Goal: Information Seeking & Learning: Learn about a topic

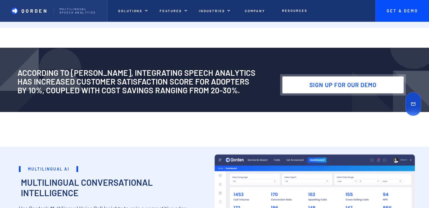
scroll to position [733, 0]
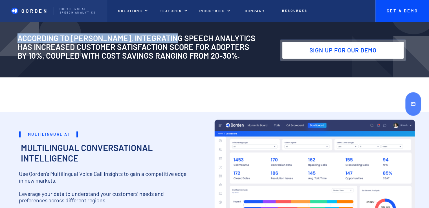
drag, startPoint x: 19, startPoint y: 38, endPoint x: 176, endPoint y: 38, distance: 156.7
click at [176, 38] on h2 "According to [PERSON_NAME], integrating speech analytics has increased Customer…" at bounding box center [145, 47] width 257 height 26
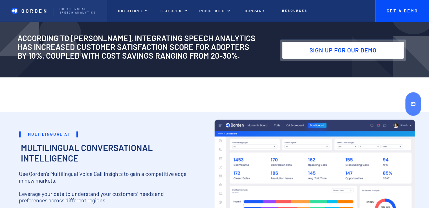
click at [194, 60] on div "According to [PERSON_NAME], integrating speech analytics has increased Customer…" at bounding box center [212, 44] width 394 height 33
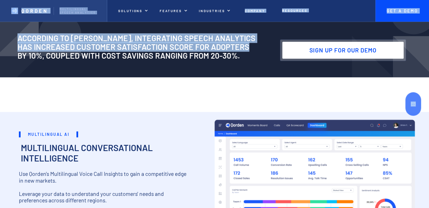
drag, startPoint x: 258, startPoint y: 50, endPoint x: 11, endPoint y: 12, distance: 249.8
click at [75, 50] on h2 "According to [PERSON_NAME], integrating speech analytics has increased Customer…" at bounding box center [145, 47] width 257 height 26
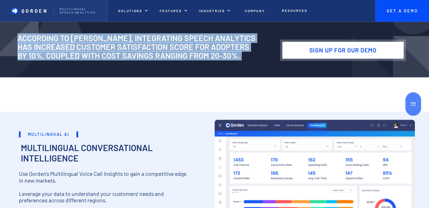
drag, startPoint x: 16, startPoint y: 38, endPoint x: 281, endPoint y: 65, distance: 266.0
click at [281, 65] on div "According to [PERSON_NAME], integrating speech analytics has increased Customer…" at bounding box center [214, 45] width 429 height 64
click at [222, 72] on div "According to [PERSON_NAME], integrating speech analytics has increased Customer…" at bounding box center [214, 45] width 429 height 64
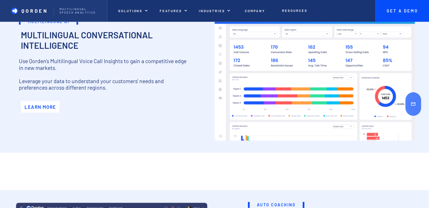
scroll to position [817, 0]
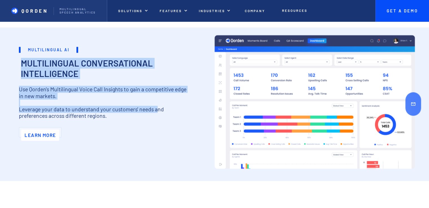
drag, startPoint x: 22, startPoint y: 63, endPoint x: 158, endPoint y: 105, distance: 142.6
click at [158, 105] on div "Multilingual AI Multilingual AI Multilingual Conversational Intelligence Use Qo…" at bounding box center [105, 110] width 173 height 142
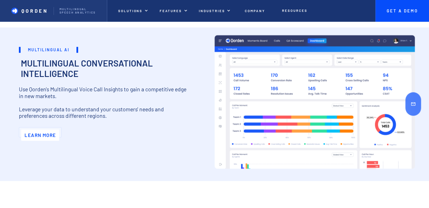
click at [153, 118] on p "Use Qorden's Multilingual Voice Call Insights to gain a competitive edge in new…" at bounding box center [105, 102] width 173 height 33
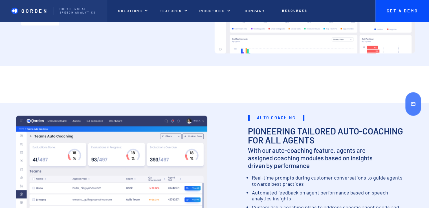
scroll to position [930, 0]
